Goal: Find specific page/section

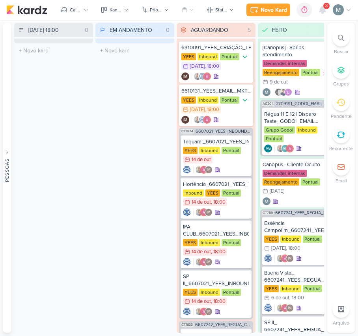
click at [323, 6] on div "3" at bounding box center [326, 6] width 6 height 6
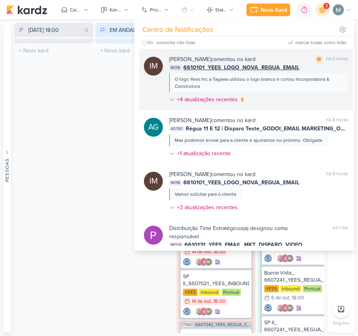
click at [211, 62] on b "[PERSON_NAME]" at bounding box center [190, 59] width 42 height 7
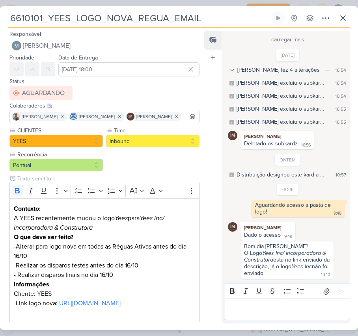
scroll to position [317, 0]
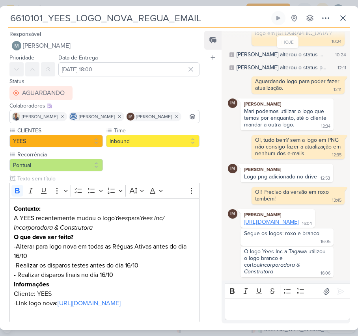
click at [255, 219] on link "[URL][DOMAIN_NAME]" at bounding box center [271, 222] width 54 height 7
click at [343, 17] on icon at bounding box center [342, 17] width 9 height 9
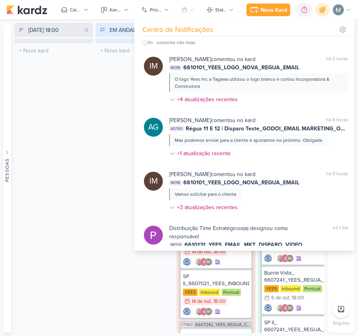
click at [122, 103] on div "EM ANDAMENTO 0 Mover Para Esquerda Mover Para Direita [GEOGRAPHIC_DATA] O títul…" at bounding box center [134, 178] width 79 height 310
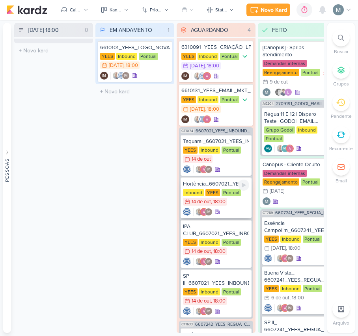
scroll to position [0, 0]
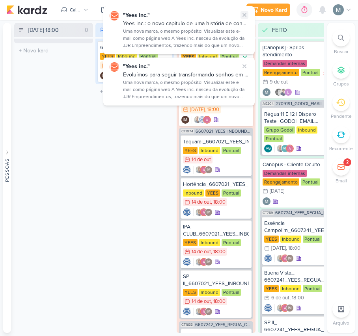
click at [244, 13] on icon at bounding box center [244, 15] width 6 height 6
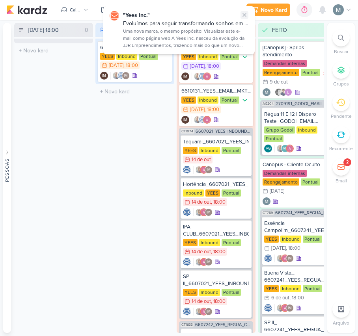
click at [244, 13] on icon at bounding box center [244, 15] width 6 height 6
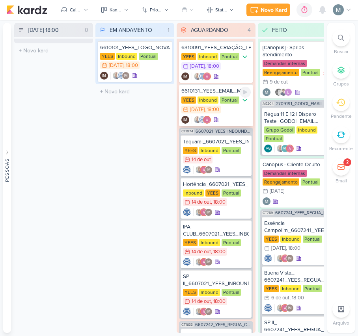
click at [212, 93] on div "6610131_YEES_EMAIL_MKT_DISPARO_VIDEO" at bounding box center [215, 91] width 69 height 7
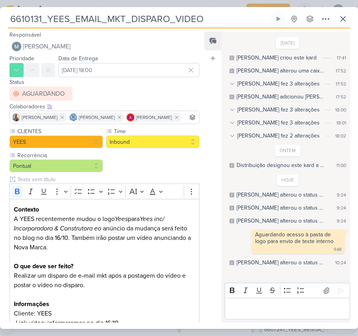
click at [298, 311] on p "Editor editing area: main" at bounding box center [287, 308] width 117 height 9
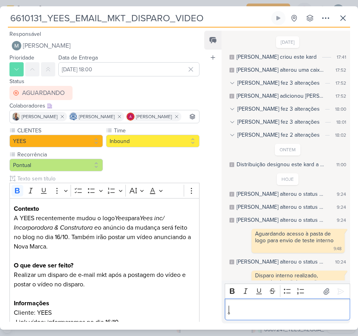
scroll to position [19, 0]
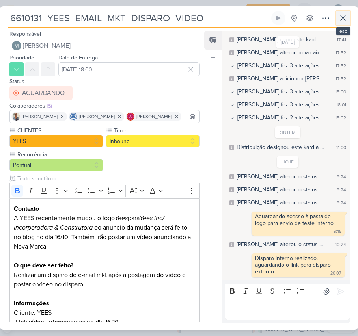
click at [347, 21] on icon at bounding box center [342, 17] width 9 height 9
